Goal: Task Accomplishment & Management: Manage account settings

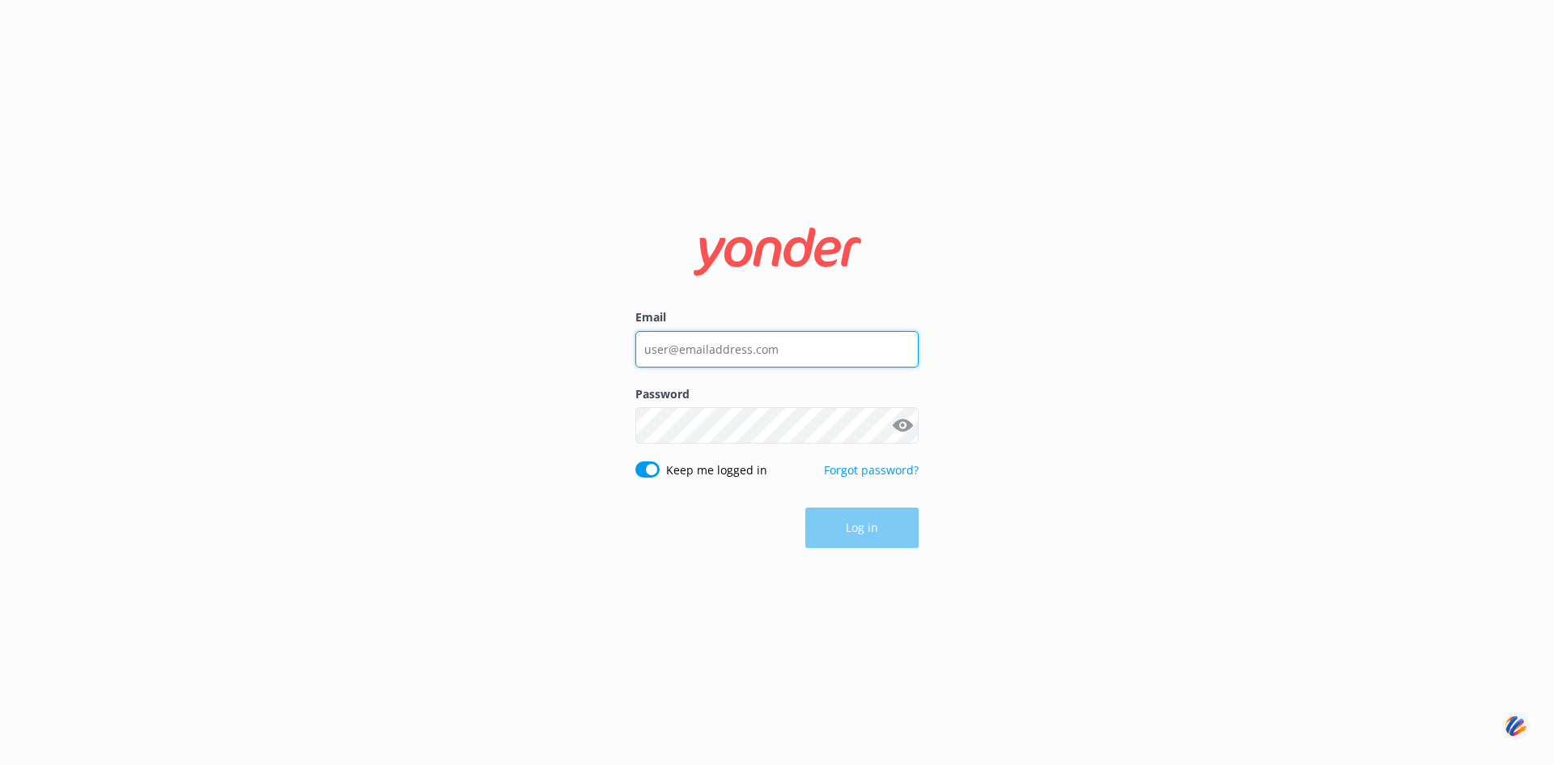
type input "[PERSON_NAME][EMAIL_ADDRESS][DOMAIN_NAME]"
click at [861, 525] on button "Log in" at bounding box center [862, 528] width 113 height 40
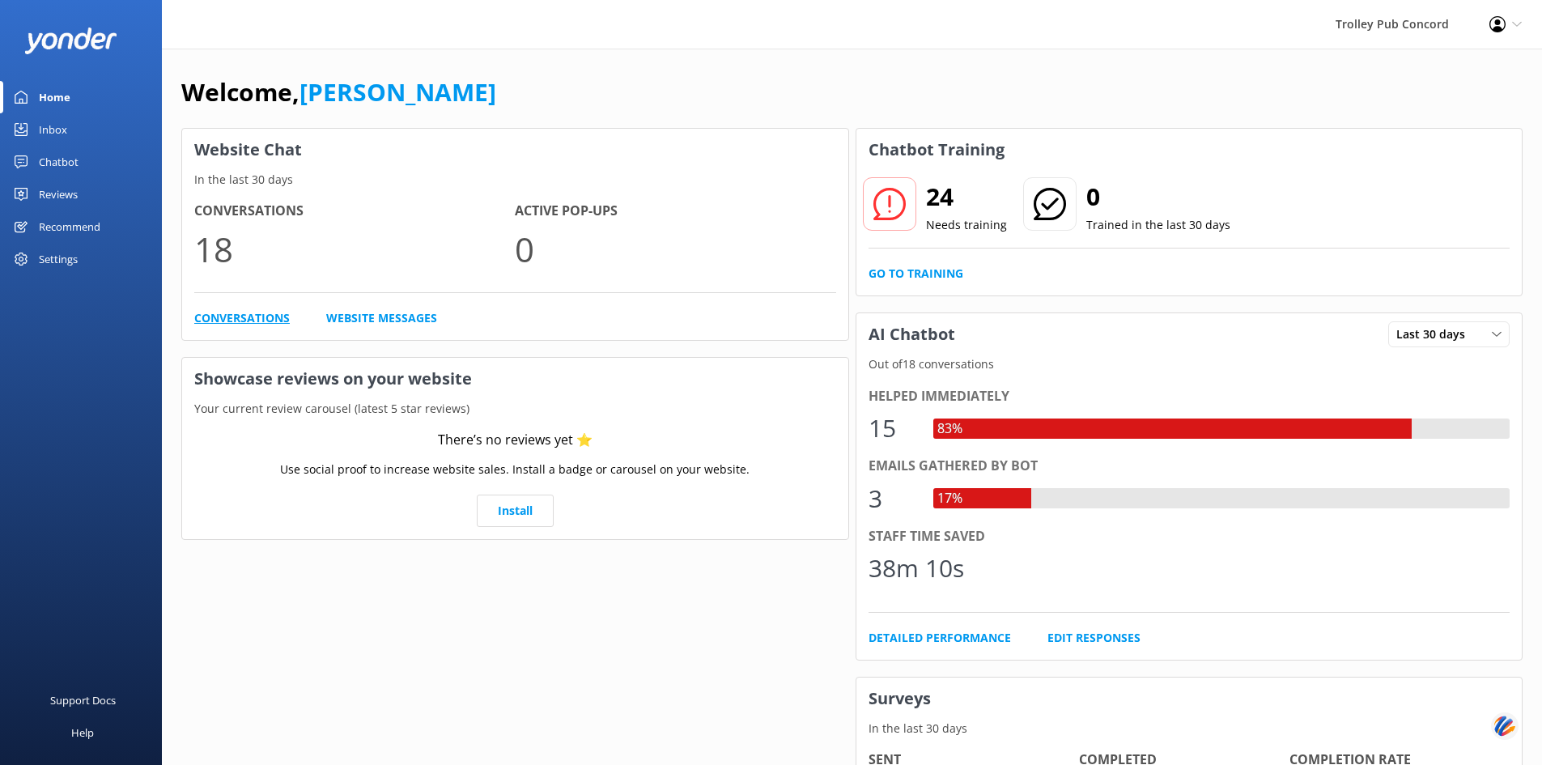
click at [244, 316] on link "Conversations" at bounding box center [242, 318] width 96 height 18
